Goal: Transaction & Acquisition: Purchase product/service

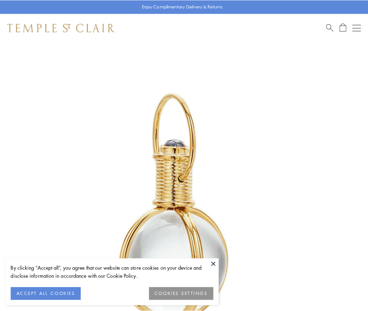
scroll to position [183, 0]
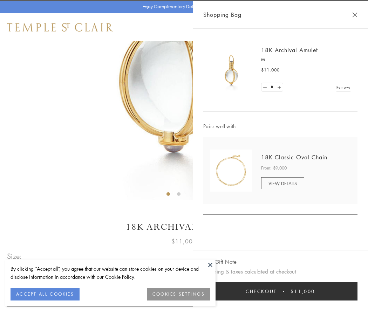
click at [280, 291] on button "Checkout $11,000" at bounding box center [280, 291] width 154 height 18
